Goal: Find contact information: Find contact information

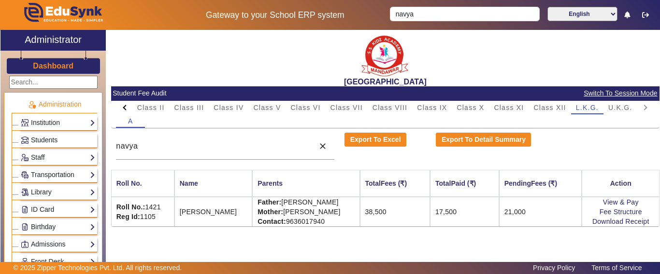
scroll to position [483, 0]
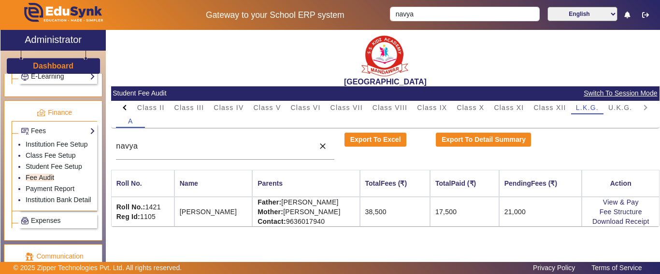
click at [61, 63] on h3 "Dashboard" at bounding box center [53, 65] width 41 height 9
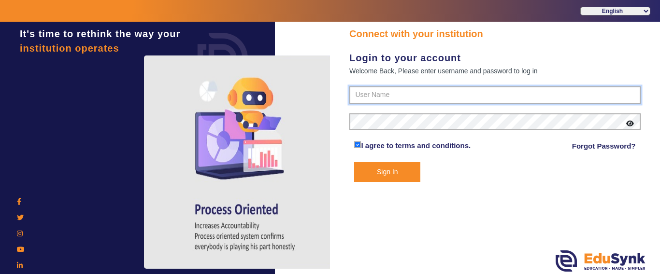
type input "9928895959"
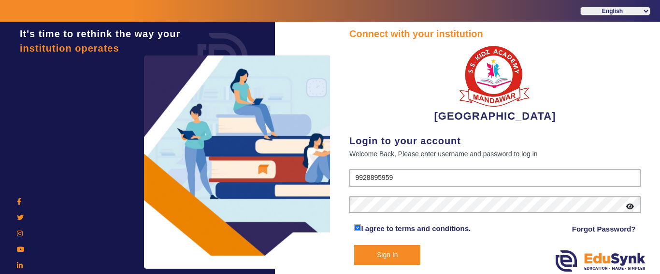
click at [391, 248] on button "Sign In" at bounding box center [387, 255] width 66 height 20
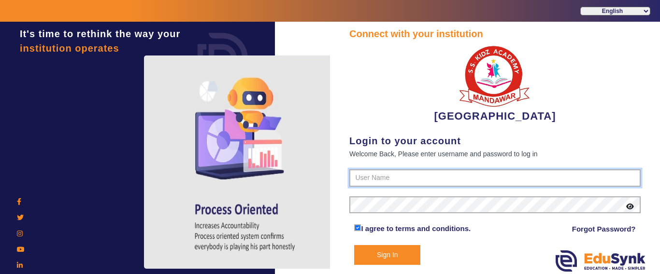
type input "9928895959"
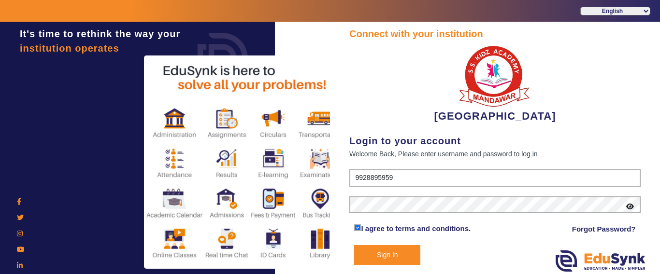
click at [389, 254] on button "Sign In" at bounding box center [387, 255] width 66 height 20
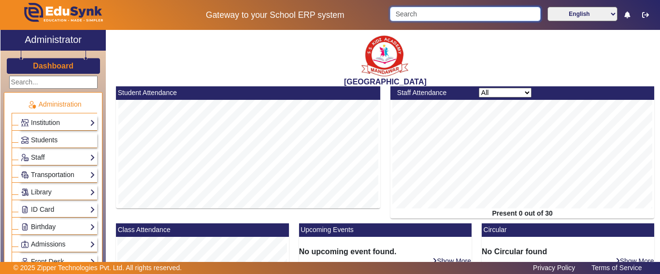
click at [420, 19] on input "Search" at bounding box center [465, 14] width 150 height 14
paste input "9784433090"
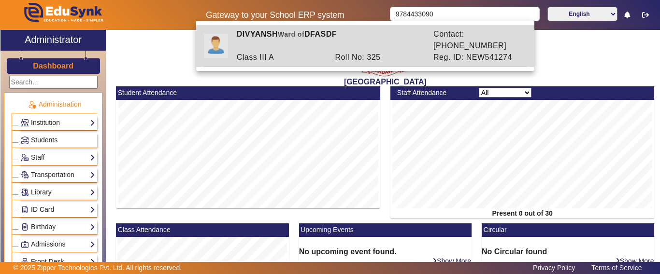
click at [341, 52] on div "Roll No: 325" at bounding box center [379, 58] width 99 height 12
type input "DIVYANSH"
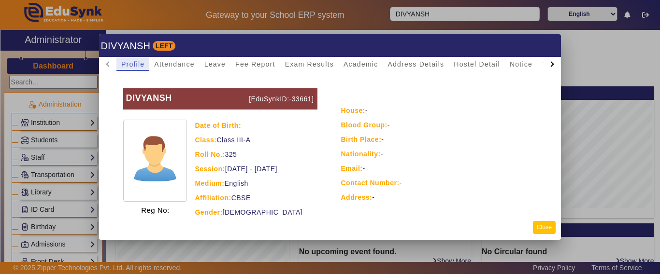
click at [544, 226] on button "Close" at bounding box center [544, 227] width 23 height 13
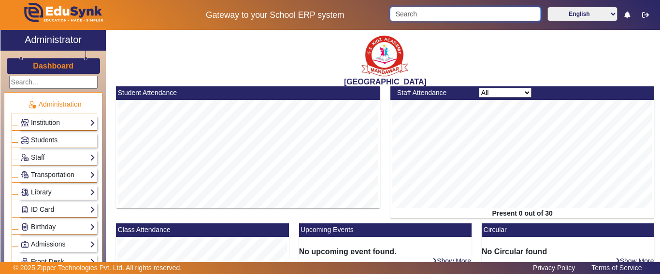
click at [425, 13] on input "Search" at bounding box center [465, 14] width 150 height 14
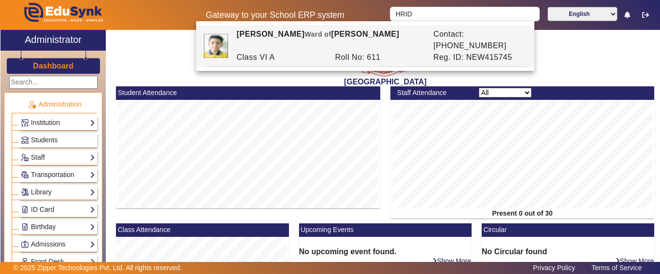
click at [383, 33] on div "[PERSON_NAME] of [PERSON_NAME]" at bounding box center [329, 39] width 197 height 23
type input "[PERSON_NAME]"
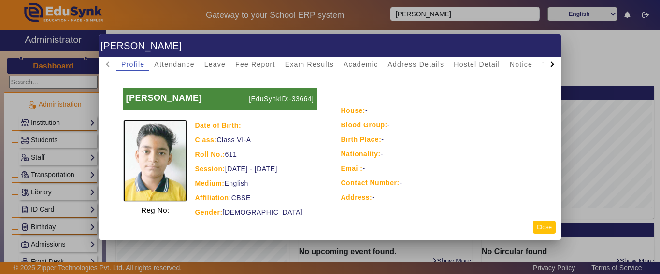
click at [543, 229] on button "Close" at bounding box center [544, 227] width 23 height 13
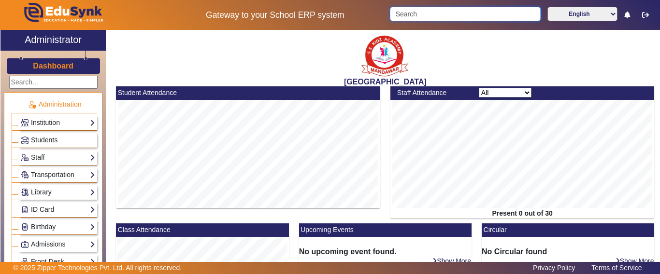
click at [421, 13] on input "Search" at bounding box center [465, 14] width 150 height 14
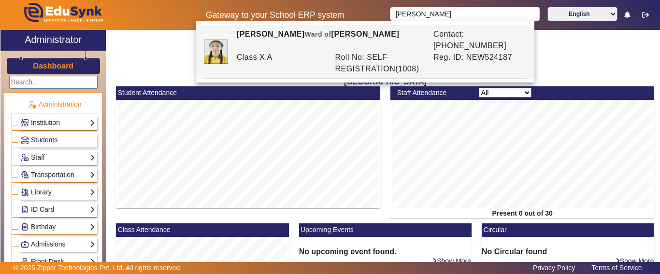
click at [439, 5] on div "Gateway to your School ERP system [PERSON_NAME] English हिंदी (Hindi) ಕನ್ನಡ (Ka…" at bounding box center [329, 15] width 659 height 30
drag, startPoint x: 436, startPoint y: 10, endPoint x: 357, endPoint y: 17, distance: 78.5
click at [360, 15] on div "Gateway to your School ERP system [PERSON_NAME] English हिंदी (Hindi) ಕನ್ನಡ (Ka…" at bounding box center [329, 15] width 659 height 30
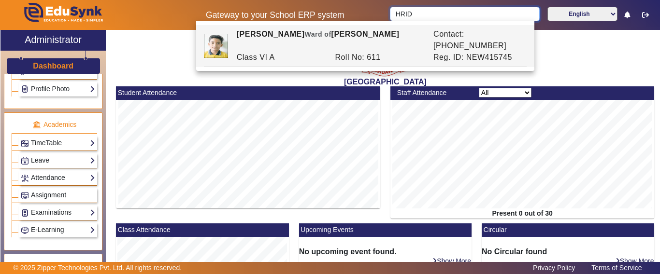
scroll to position [386, 0]
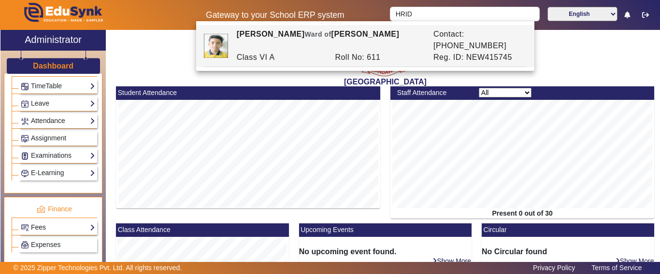
click at [42, 229] on link "Fees" at bounding box center [58, 227] width 74 height 11
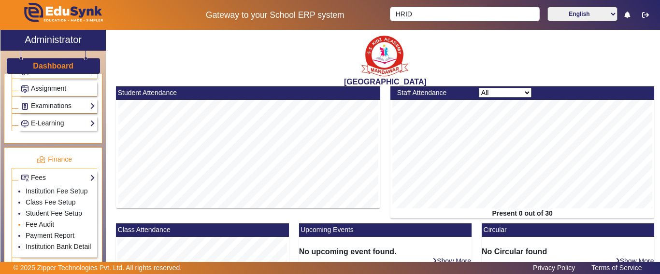
scroll to position [483, 0]
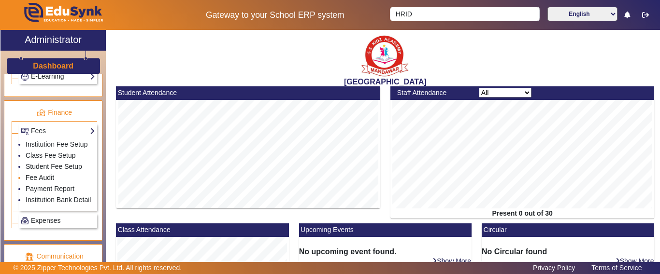
click at [41, 182] on link "Fee Audit" at bounding box center [40, 178] width 28 height 8
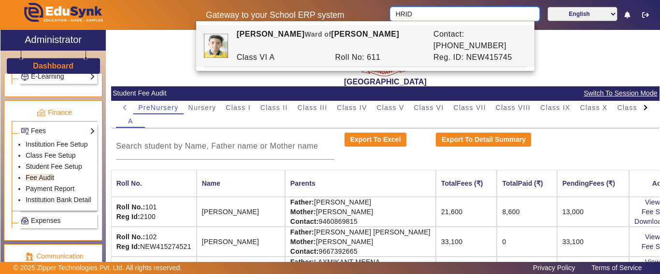
click at [422, 17] on input "HRID" at bounding box center [464, 14] width 149 height 14
drag, startPoint x: 423, startPoint y: 17, endPoint x: 386, endPoint y: 26, distance: 38.3
click at [386, 26] on body "Gateway to your School ERP system HRID English हिंदी (Hindi) ಕನ್ನಡ (Kannada) தம…" at bounding box center [330, 137] width 660 height 274
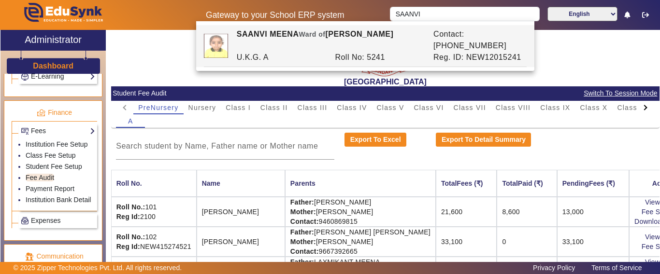
click at [402, 52] on div "Roll No: 5241" at bounding box center [379, 58] width 99 height 12
type input "SAANVI MEENA"
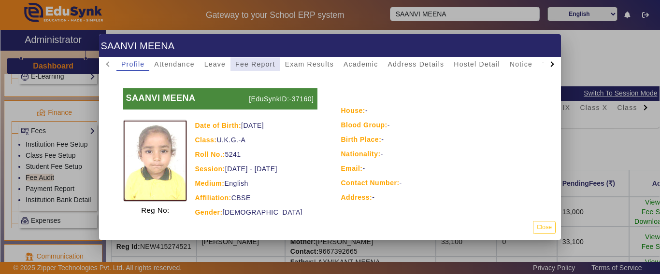
click at [252, 64] on span "Fee Report" at bounding box center [255, 64] width 40 height 7
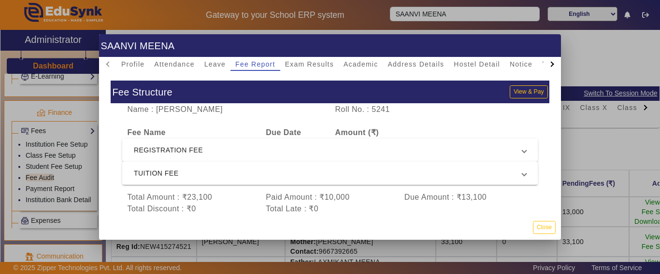
scroll to position [28, 0]
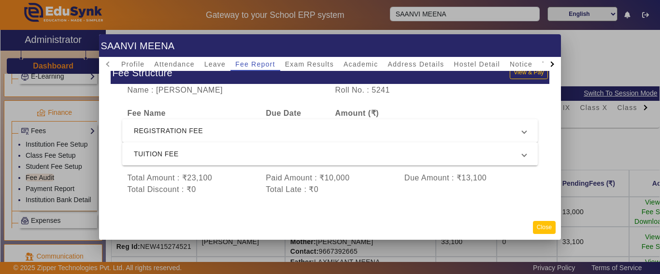
click at [544, 226] on button "Close" at bounding box center [544, 227] width 23 height 13
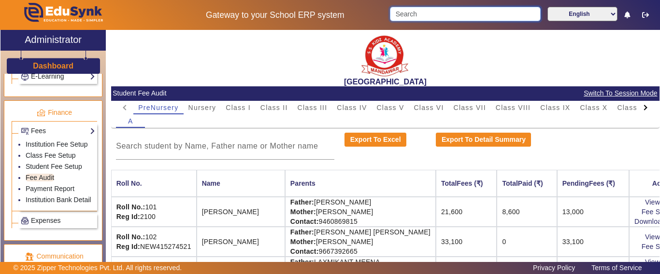
click at [428, 20] on input "Search" at bounding box center [465, 14] width 150 height 14
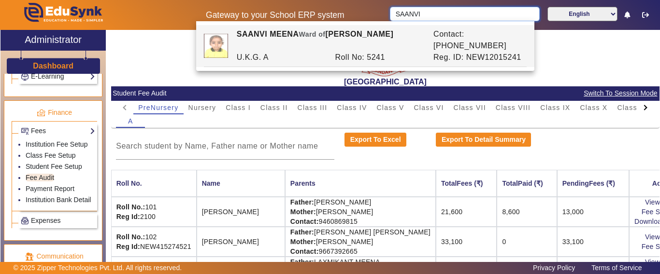
drag, startPoint x: 435, startPoint y: 10, endPoint x: 364, endPoint y: 6, distance: 71.1
click at [364, 6] on div "Gateway to your School ERP system SAANVI English हिंदी (Hindi) ಕನ್ನಡ (Kannada) …" at bounding box center [329, 15] width 659 height 30
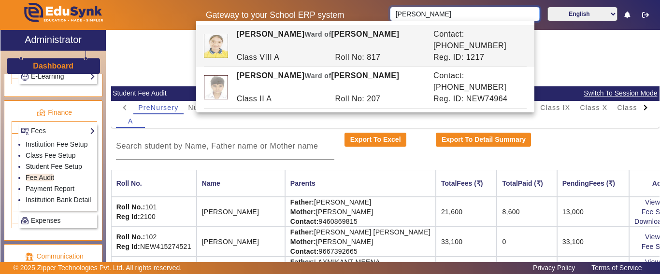
click at [425, 14] on input "[PERSON_NAME]" at bounding box center [464, 14] width 149 height 14
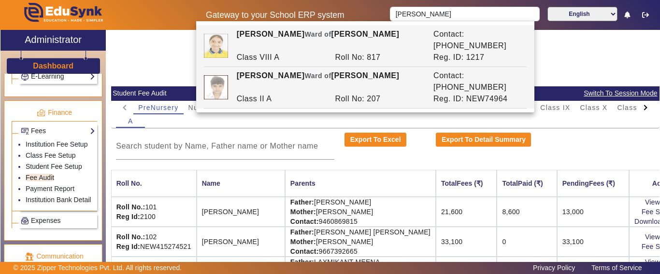
click at [475, 70] on div "Contact: [PHONE_NUMBER]" at bounding box center [477, 81] width 99 height 23
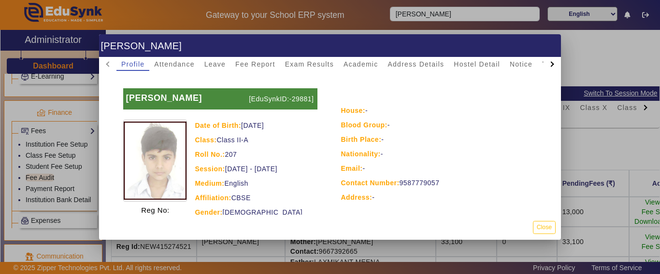
drag, startPoint x: 444, startPoint y: 182, endPoint x: 398, endPoint y: 184, distance: 45.4
click at [398, 184] on div "Contact Number: [PHONE_NUMBER]" at bounding box center [440, 183] width 198 height 12
copy div "9587779057"
drag, startPoint x: 427, startPoint y: 9, endPoint x: 435, endPoint y: 12, distance: 8.3
click at [427, 10] on div at bounding box center [330, 137] width 660 height 274
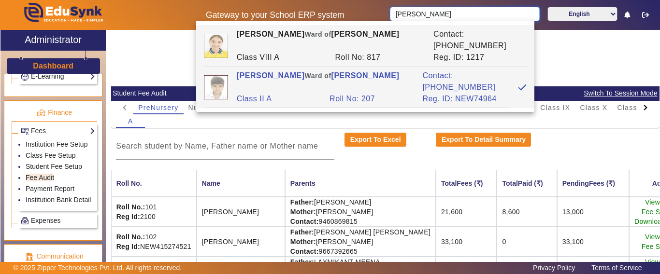
drag, startPoint x: 467, startPoint y: 13, endPoint x: 318, endPoint y: 12, distance: 148.8
click at [342, 2] on div "Gateway to your School ERP system [PERSON_NAME] English हिंदी (Hindi) ಕನ್ನಡ (Ka…" at bounding box center [329, 15] width 659 height 30
click at [318, 13] on h5 "Gateway to your School ERP system" at bounding box center [275, 15] width 210 height 10
drag, startPoint x: 454, startPoint y: 18, endPoint x: 389, endPoint y: 23, distance: 64.4
click at [397, 15] on input "[PERSON_NAME]" at bounding box center [464, 14] width 149 height 14
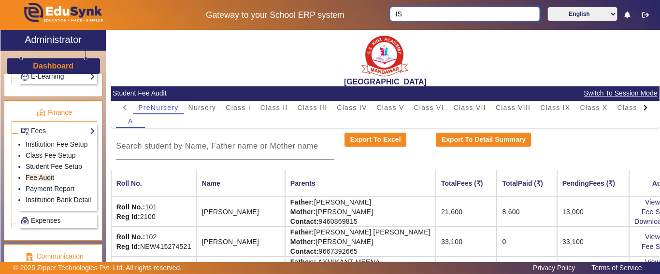
type input "I"
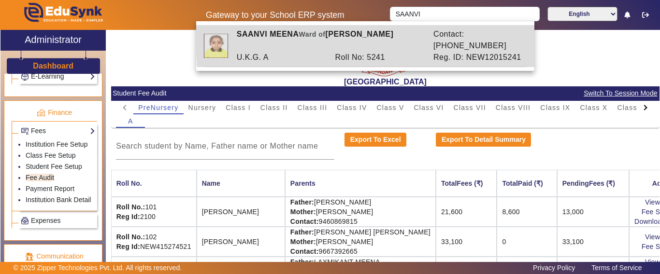
click at [500, 38] on div "Contact: [PHONE_NUMBER]" at bounding box center [477, 39] width 99 height 23
type input "SAANVI MEENA"
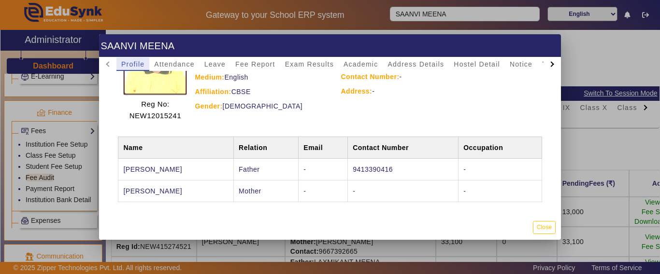
scroll to position [111, 0]
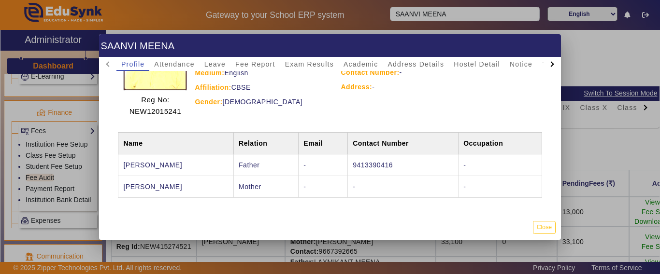
drag, startPoint x: 407, startPoint y: 167, endPoint x: 368, endPoint y: 167, distance: 39.6
click at [368, 167] on td "9413390416" at bounding box center [403, 166] width 111 height 22
click at [376, 173] on td "9413390416" at bounding box center [403, 166] width 111 height 22
click at [404, 163] on td "9413390416" at bounding box center [403, 166] width 111 height 22
drag, startPoint x: 404, startPoint y: 163, endPoint x: 357, endPoint y: 162, distance: 47.3
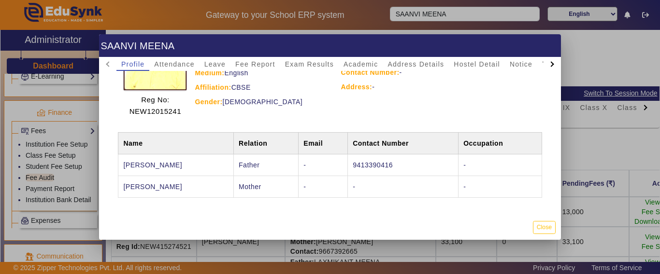
click at [357, 162] on td "9413390416" at bounding box center [403, 166] width 111 height 22
copy td "9413390416"
